Goal: Obtain resource: Download file/media

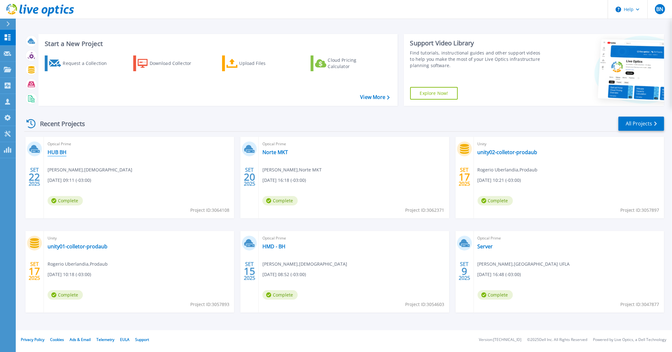
click at [51, 152] on link "HUB BH" at bounding box center [57, 152] width 19 height 6
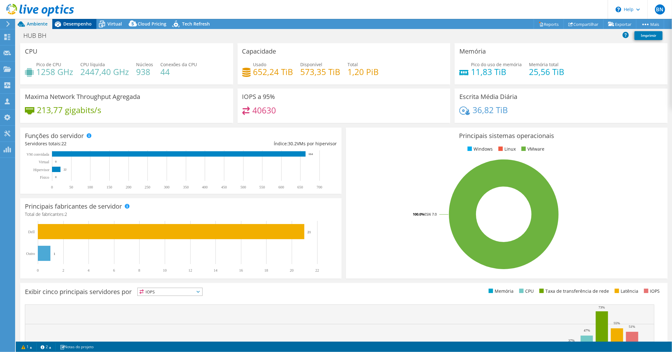
click at [72, 24] on span "Desempenho" at bounding box center [77, 24] width 28 height 6
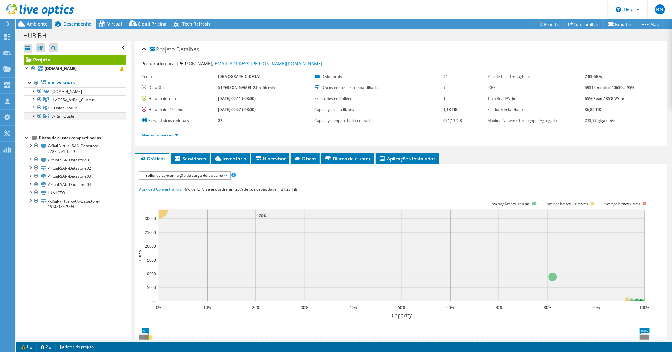
click at [33, 115] on div at bounding box center [33, 115] width 6 height 6
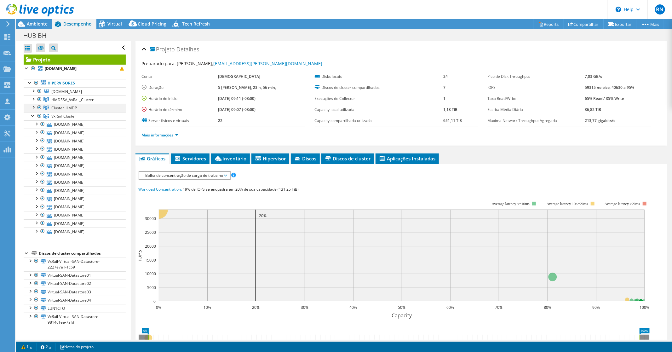
click at [33, 106] on div at bounding box center [33, 107] width 6 height 6
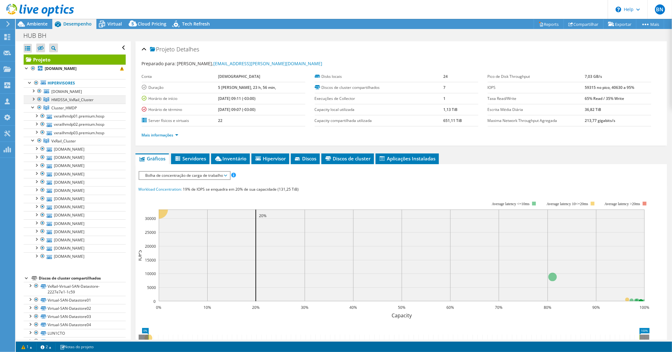
click at [32, 99] on div at bounding box center [33, 98] width 6 height 6
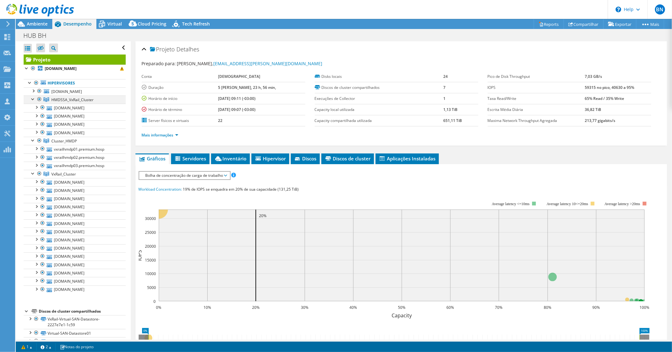
click at [32, 99] on div at bounding box center [33, 98] width 6 height 6
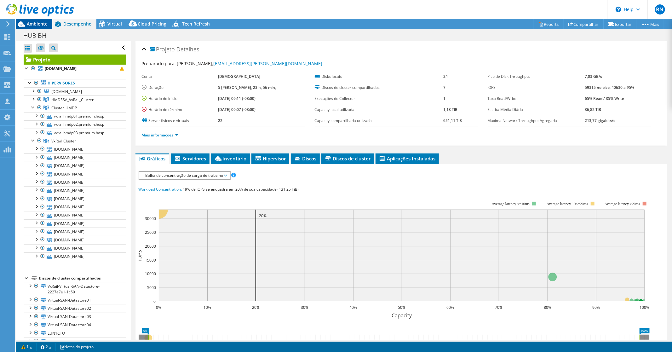
click at [34, 21] on span "Ambiente" at bounding box center [37, 24] width 21 height 6
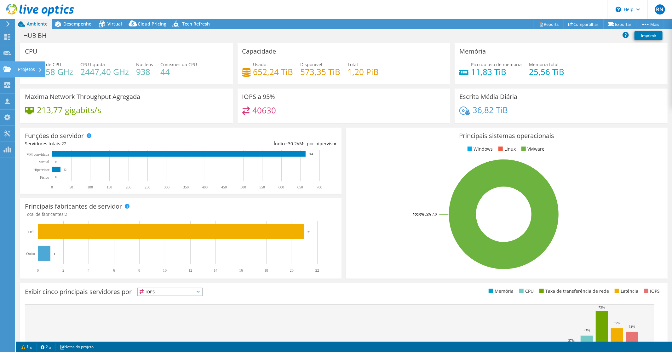
click at [4, 68] on icon at bounding box center [7, 69] width 8 height 6
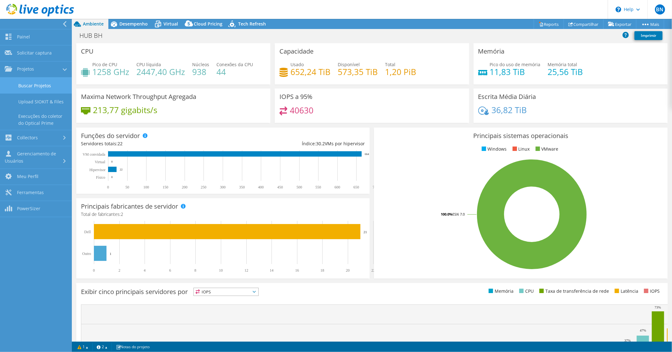
click at [31, 84] on link "Buscar Projetos" at bounding box center [36, 85] width 72 height 16
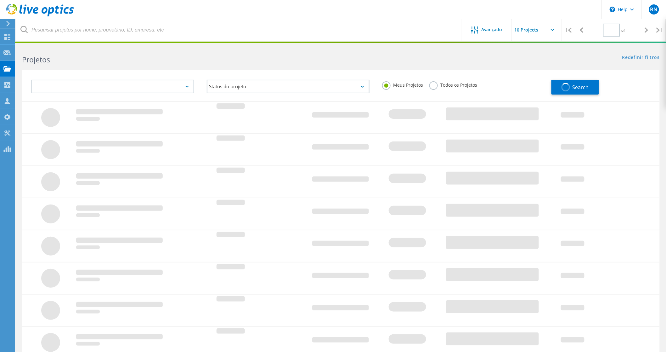
type input "1"
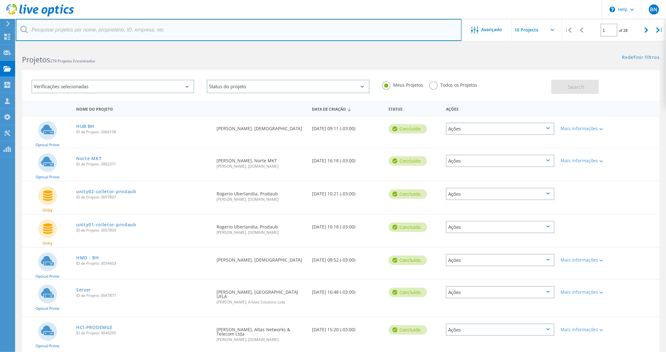
click at [129, 28] on input "text" at bounding box center [239, 30] width 446 height 22
type input "jader"
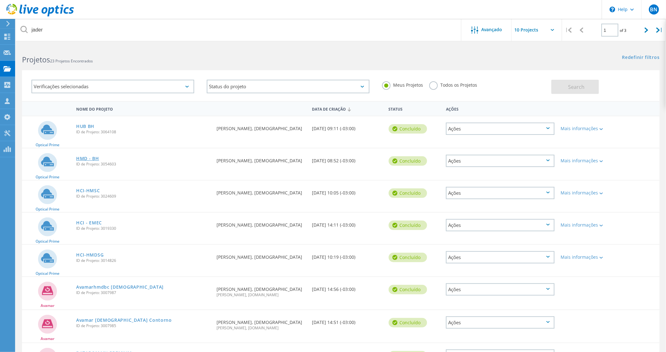
click at [89, 157] on link "HMD - BH" at bounding box center [87, 158] width 23 height 4
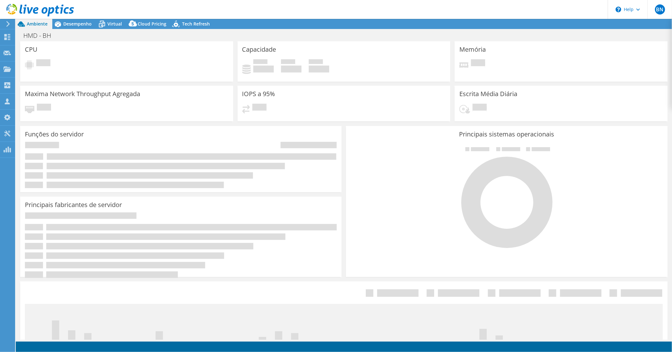
select select "USD"
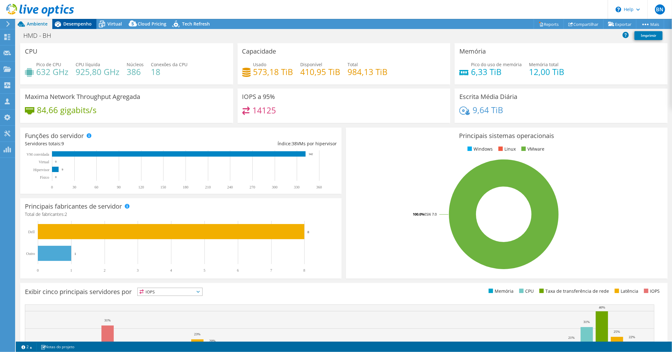
click at [74, 24] on span "Desempenho" at bounding box center [77, 24] width 28 height 6
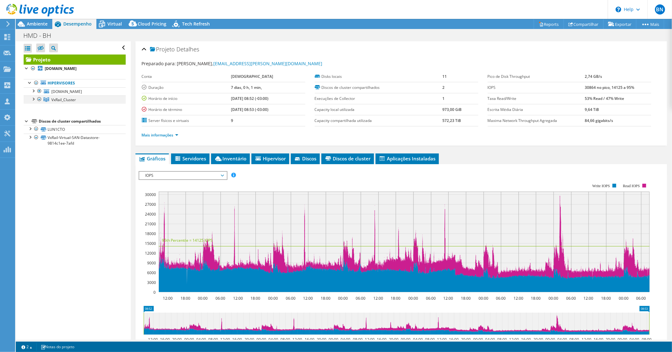
click at [33, 98] on div at bounding box center [33, 98] width 6 height 6
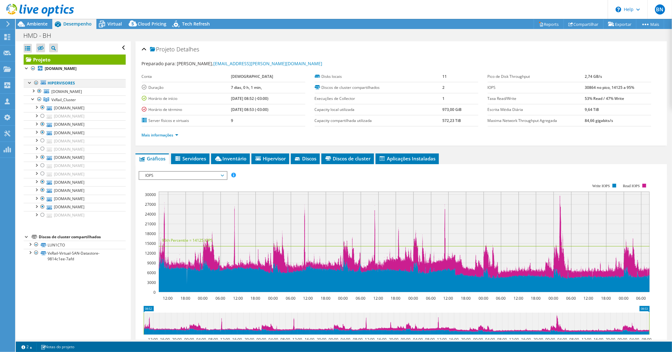
click at [36, 82] on div at bounding box center [36, 83] width 6 height 8
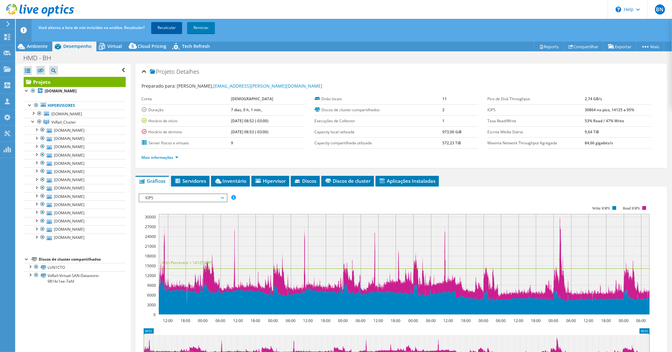
click at [170, 26] on link "Recalcular" at bounding box center [166, 27] width 31 height 11
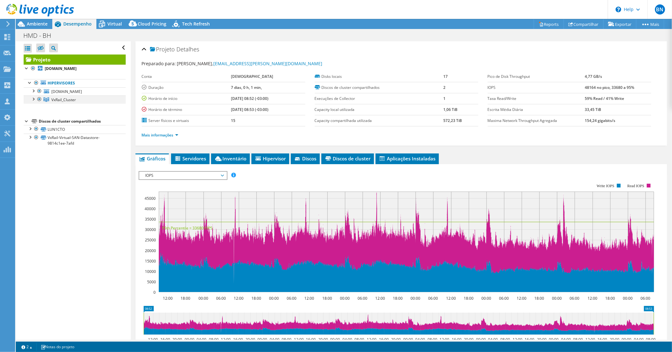
click at [31, 99] on div at bounding box center [33, 98] width 6 height 6
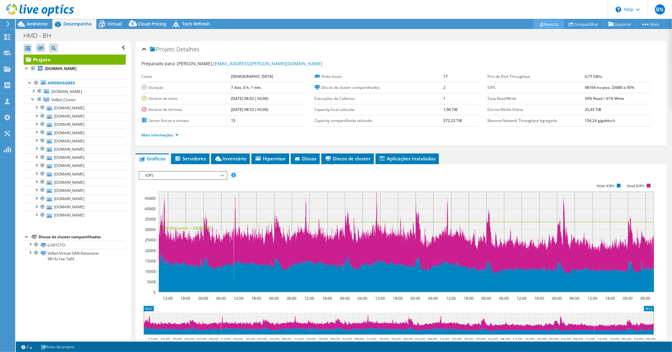
click at [547, 24] on link "Reports" at bounding box center [549, 24] width 30 height 10
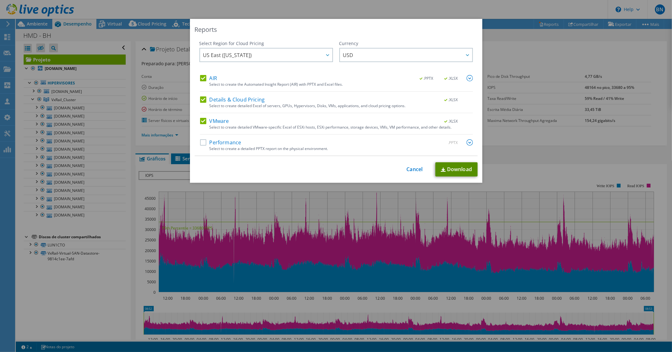
click at [457, 169] on link "Download" at bounding box center [456, 169] width 42 height 14
click at [497, 0] on div "Reports Select Region for Cloud Pricing Asia Pacific (Hong Kong) Asia Pacific (…" at bounding box center [336, 176] width 672 height 352
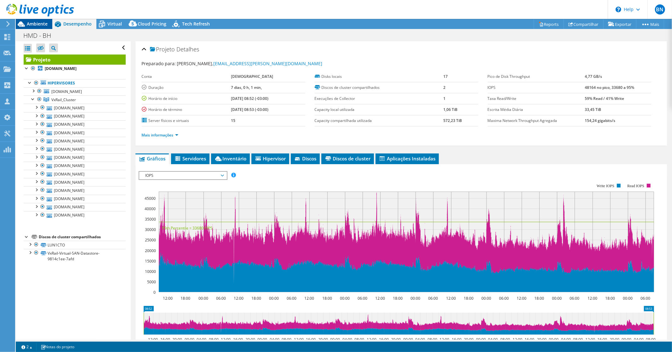
click at [27, 21] on span "Ambiente" at bounding box center [37, 24] width 21 height 6
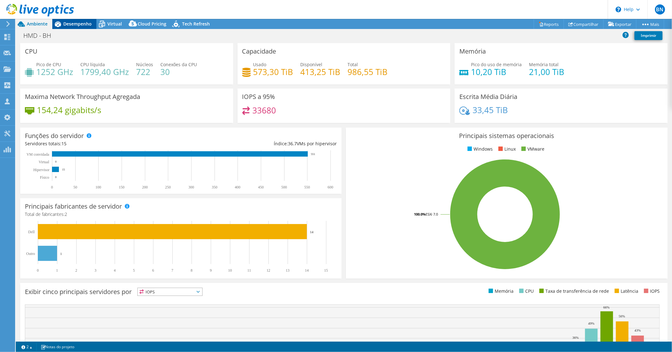
click at [75, 25] on span "Desempenho" at bounding box center [77, 24] width 28 height 6
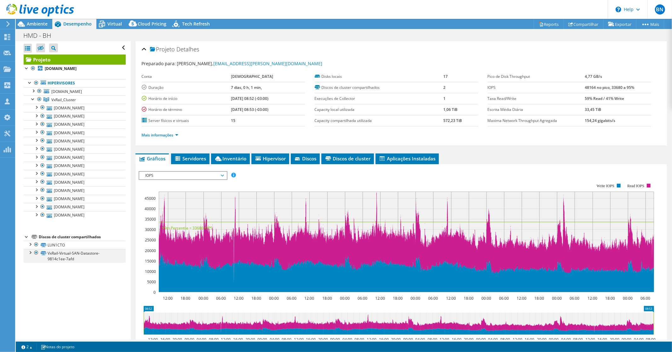
click at [29, 253] on div at bounding box center [30, 252] width 6 height 6
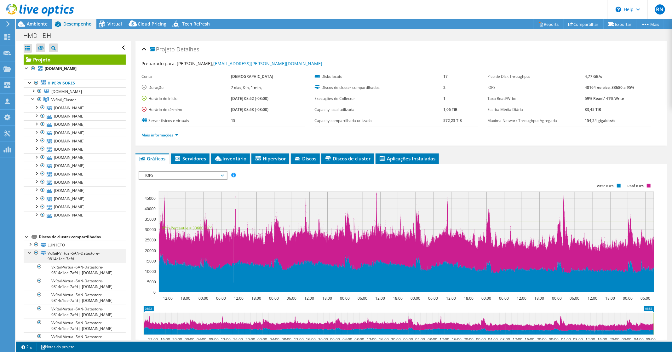
click at [29, 253] on div at bounding box center [30, 252] width 6 height 6
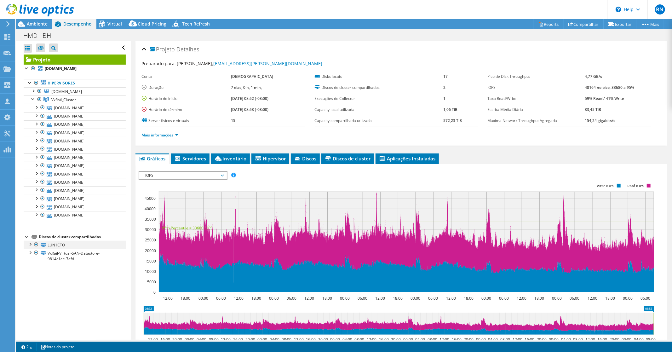
click at [31, 245] on div at bounding box center [30, 244] width 6 height 6
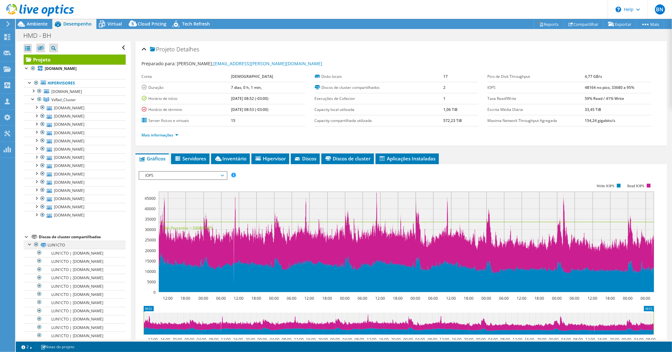
click at [31, 245] on div at bounding box center [30, 244] width 6 height 6
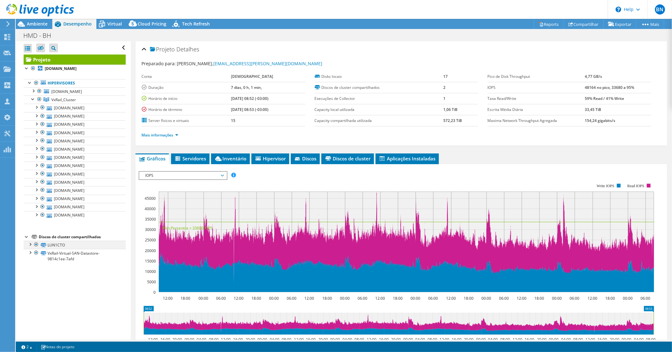
click at [31, 245] on div at bounding box center [30, 244] width 6 height 6
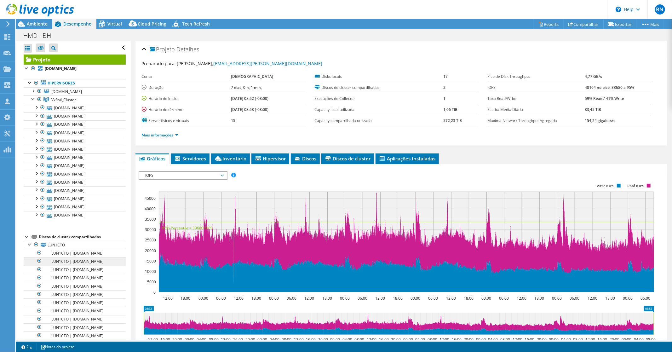
scroll to position [35, 0]
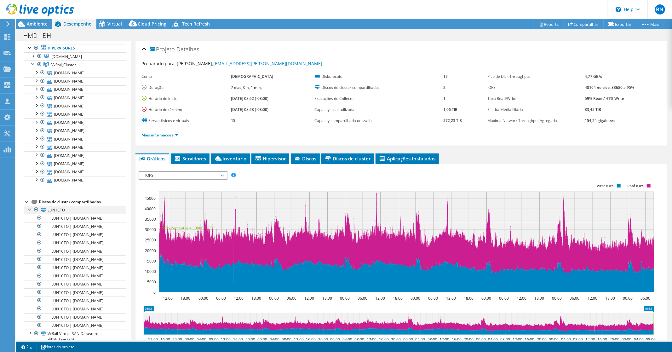
click at [30, 209] on div at bounding box center [30, 209] width 6 height 6
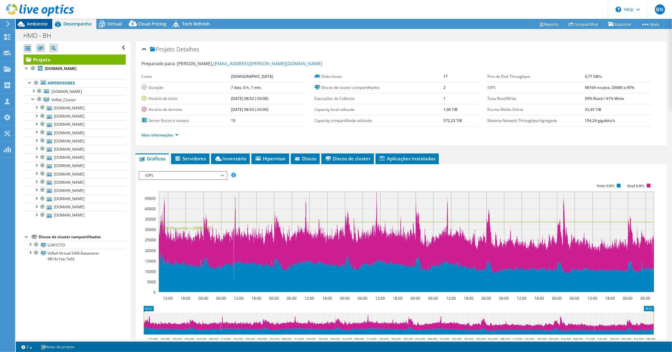
click at [33, 25] on span "Ambiente" at bounding box center [37, 24] width 21 height 6
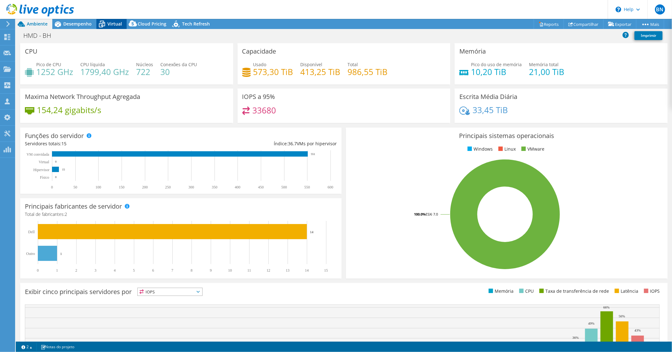
click at [120, 22] on span "Virtual" at bounding box center [114, 24] width 14 height 6
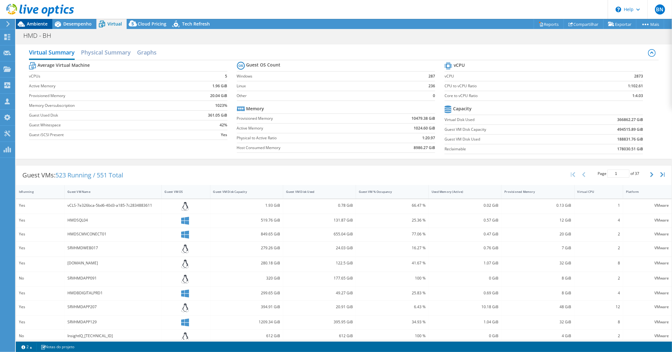
click at [26, 25] on icon at bounding box center [21, 24] width 11 height 11
